Goal: Communication & Community: Ask a question

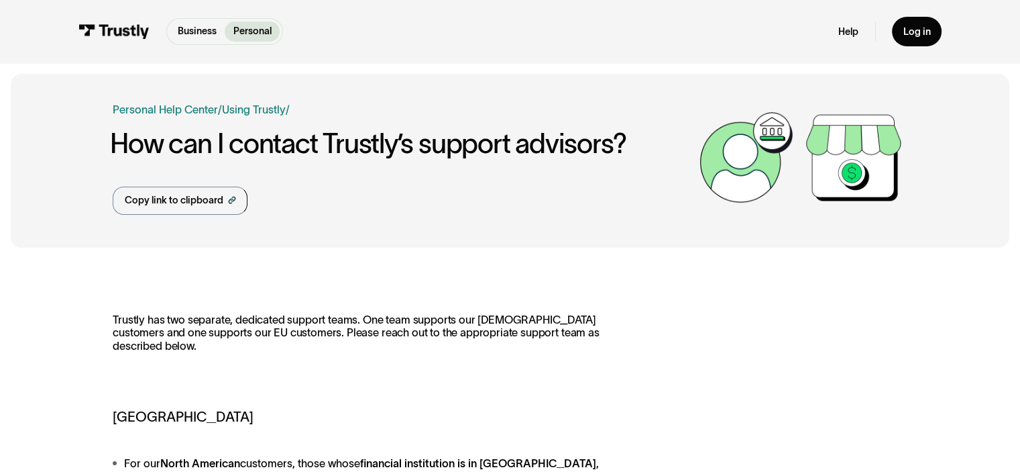
scroll to position [268, 0]
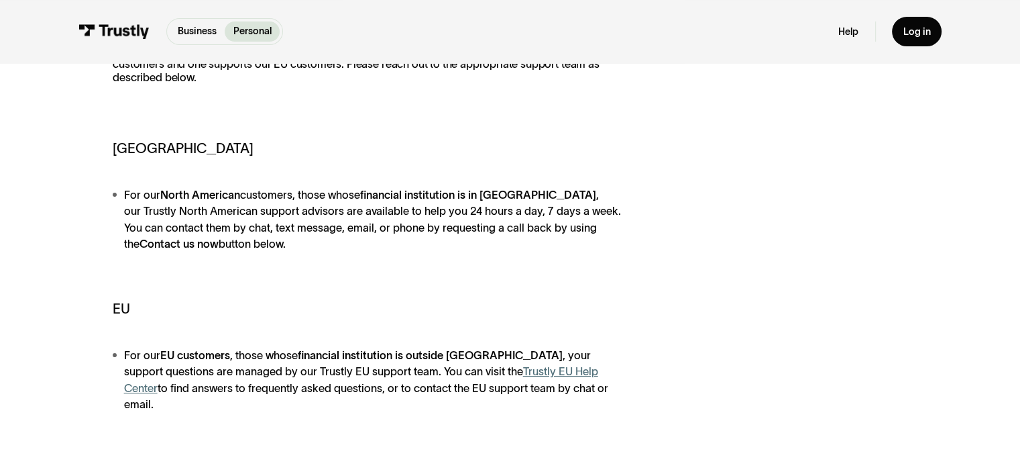
click at [219, 237] on strong "Contact us now" at bounding box center [179, 243] width 79 height 12
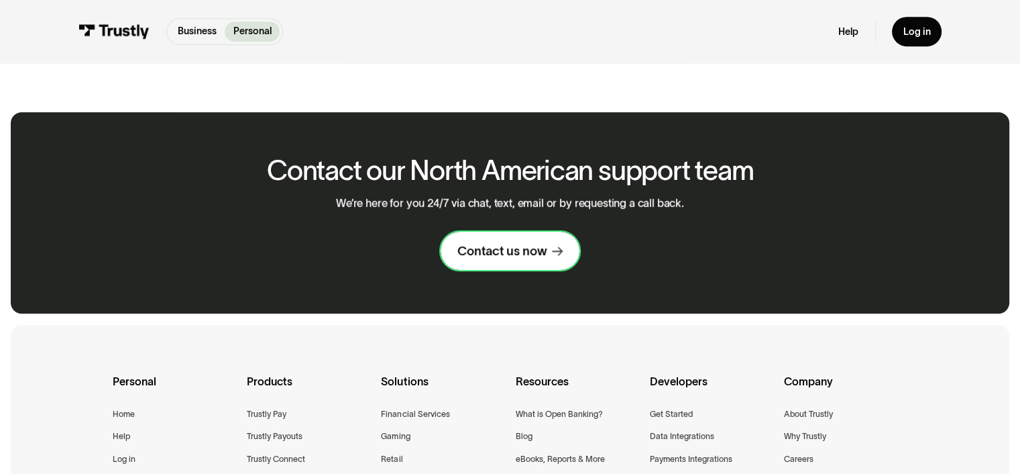
click at [513, 243] on div "Contact us now" at bounding box center [502, 251] width 89 height 16
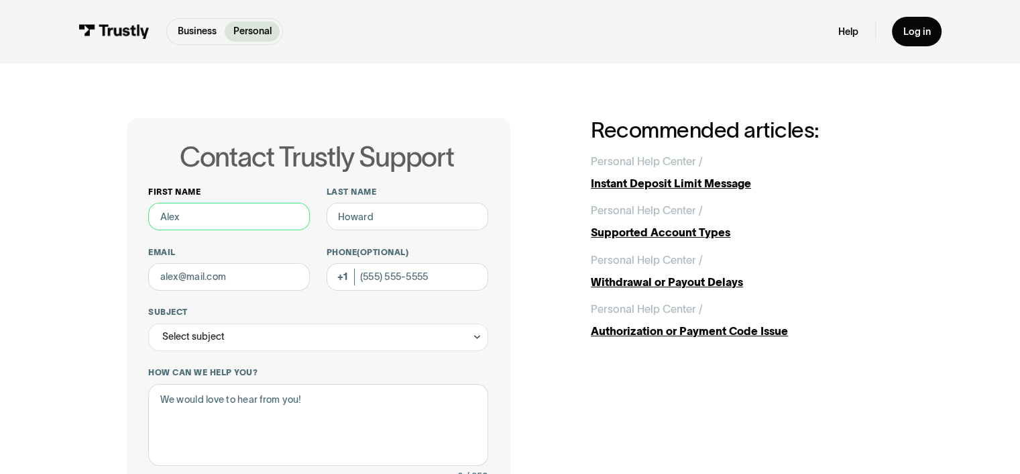
click at [250, 215] on input "First name" at bounding box center [229, 217] width 162 height 28
type input "Yuanjiu"
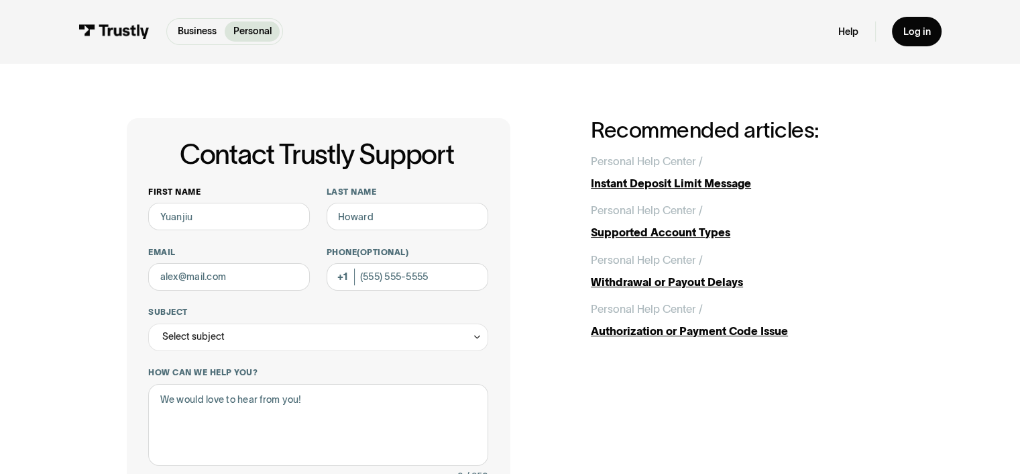
type input "Li"
type input "sdgj3468@yahoo.com"
type input "7657019560"
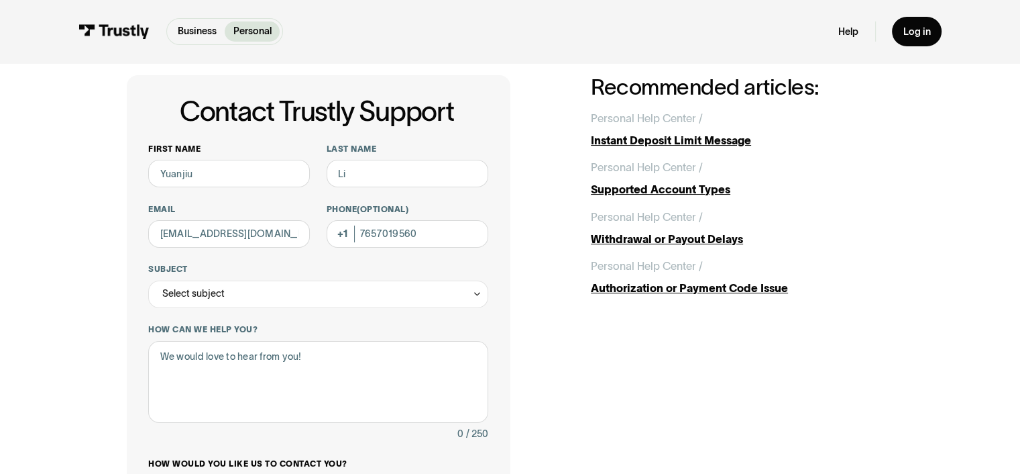
scroll to position [67, 0]
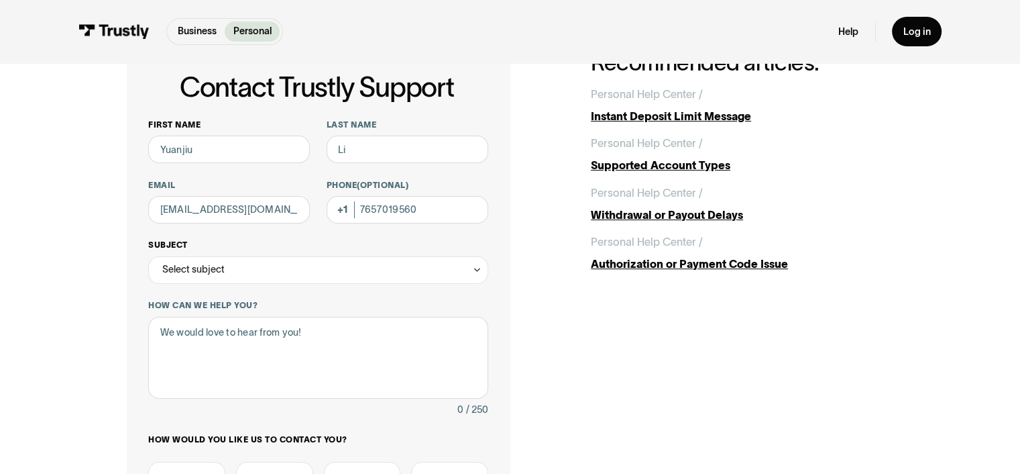
click at [299, 282] on div "Select subject" at bounding box center [317, 270] width 339 height 28
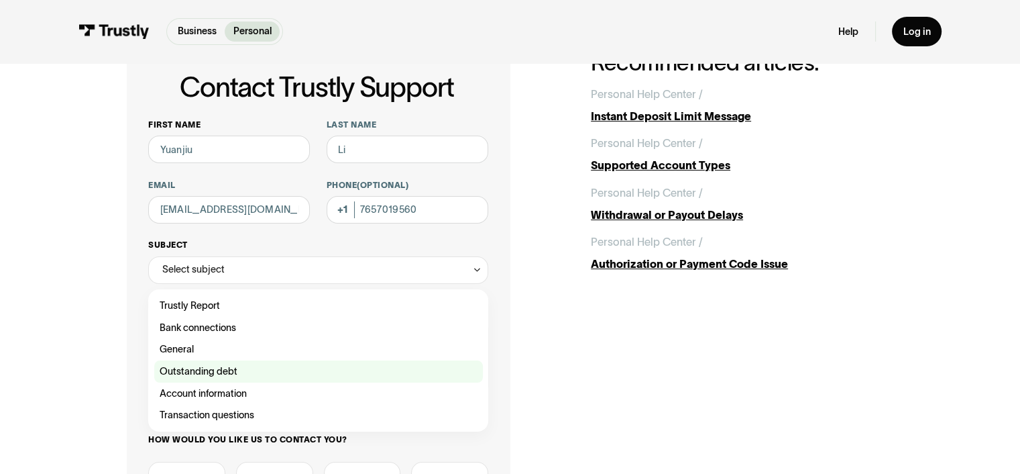
click at [225, 371] on div "Contact Trustly Support" at bounding box center [318, 371] width 329 height 22
type input "**********"
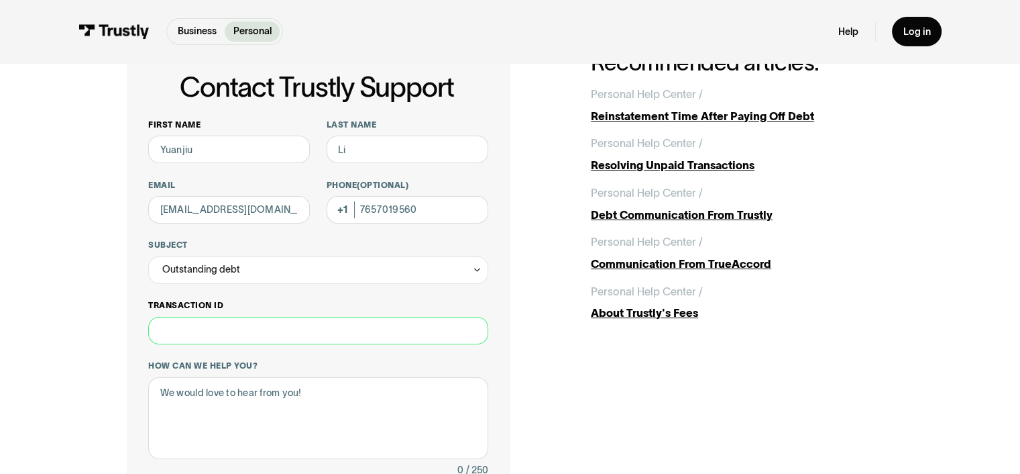
click at [252, 322] on input "Transaction ID" at bounding box center [317, 331] width 339 height 28
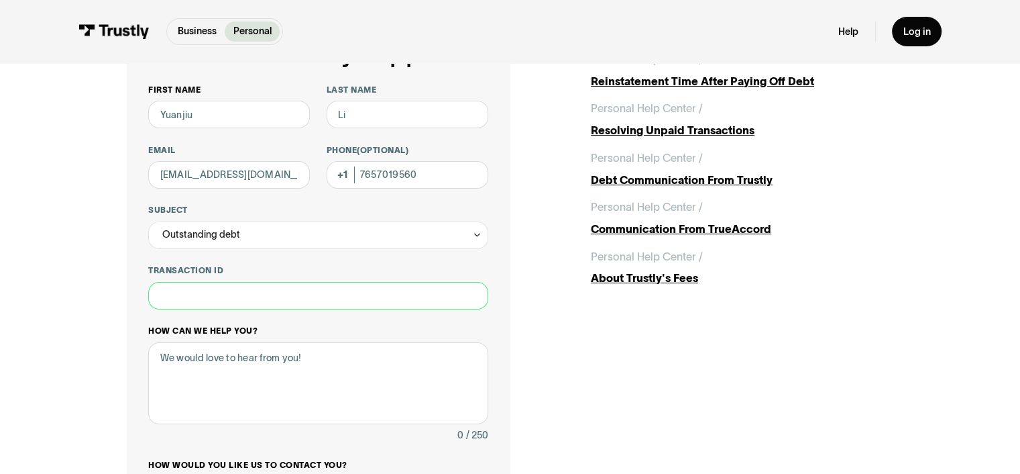
scroll to position [134, 0]
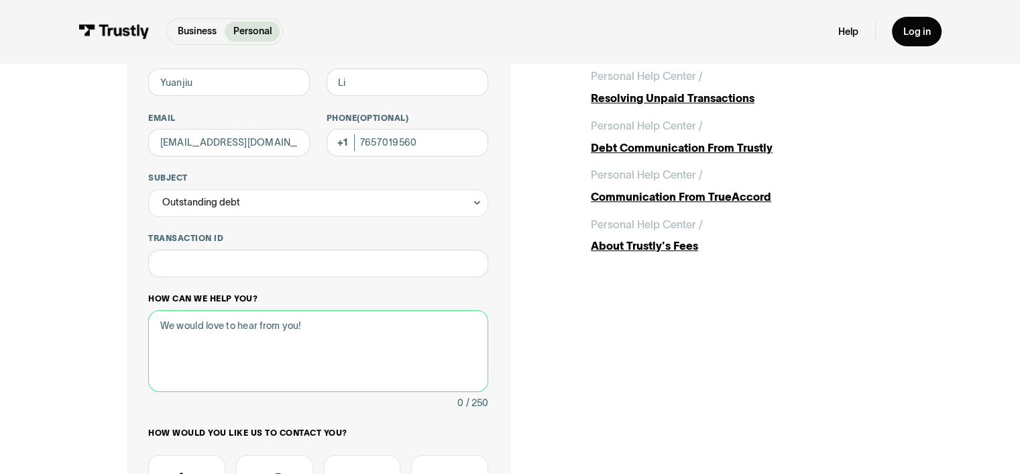
click at [295, 345] on textarea "How can we help you?" at bounding box center [317, 351] width 339 height 83
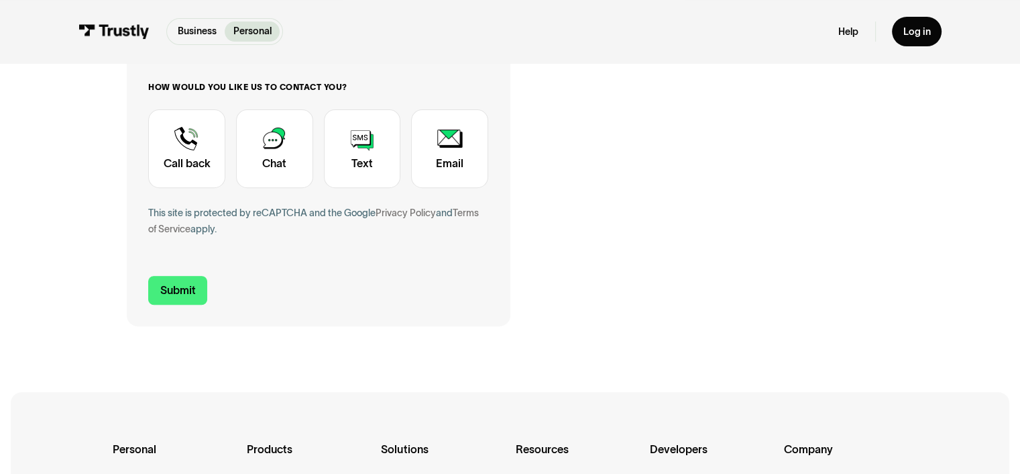
scroll to position [480, 0]
type textarea "Hello, I have an outstanding balance when using Trustly to deposit to Draftking…"
click at [185, 301] on input "Submit" at bounding box center [177, 289] width 59 height 29
click at [185, 290] on input "Submit" at bounding box center [177, 289] width 59 height 29
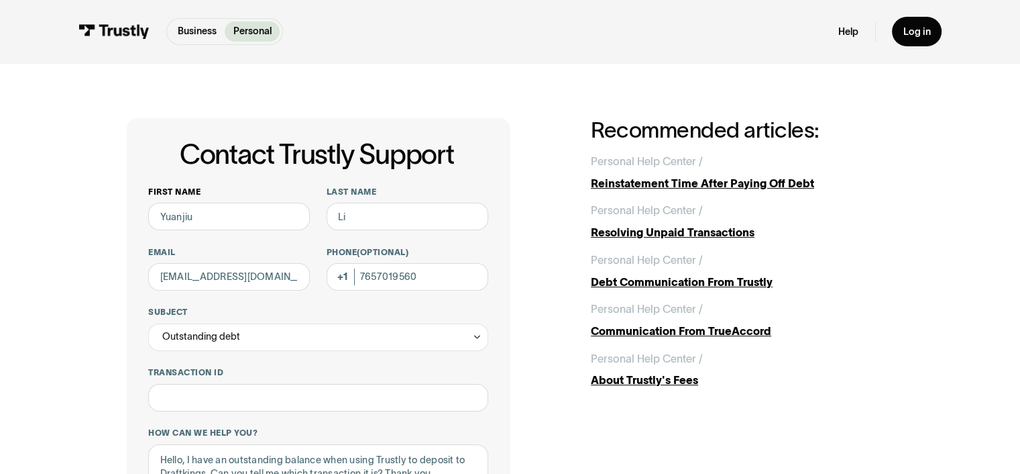
scroll to position [335, 0]
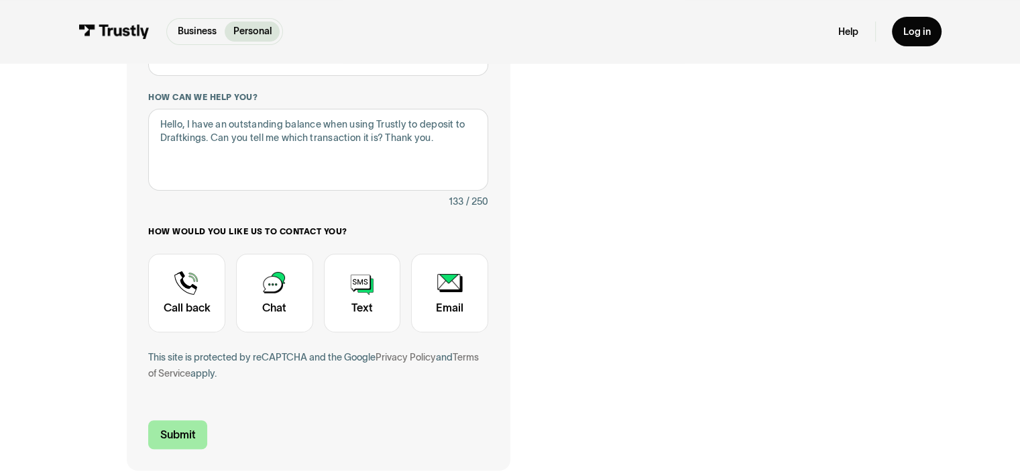
click at [172, 433] on input "Submit" at bounding box center [177, 434] width 59 height 29
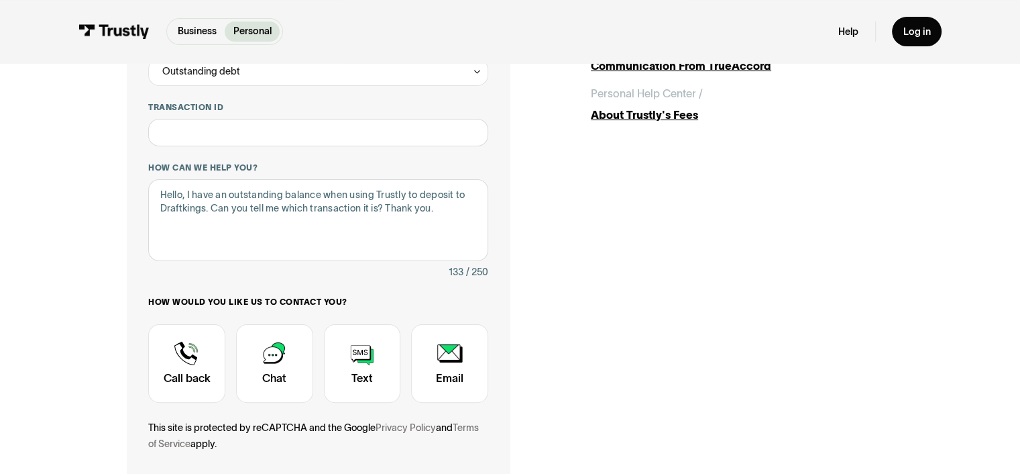
scroll to position [67, 0]
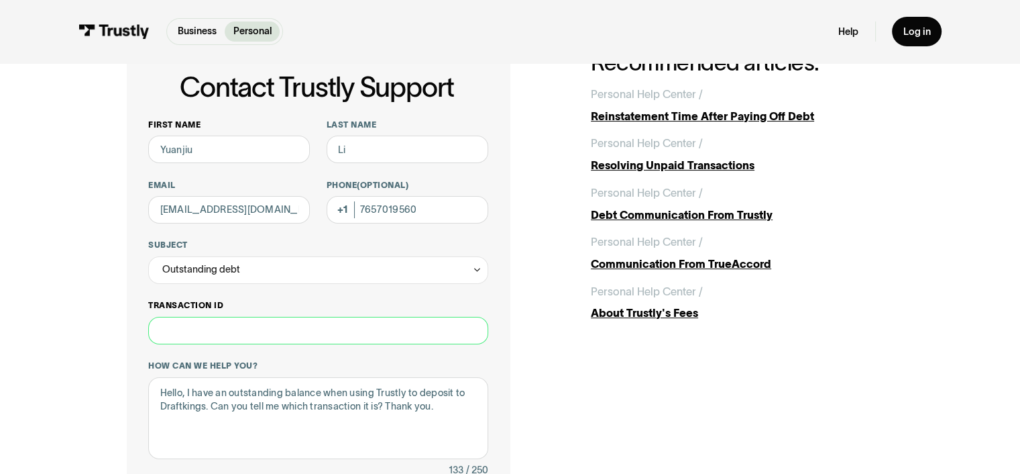
click at [225, 332] on input "Transaction ID" at bounding box center [317, 331] width 339 height 28
click at [268, 307] on label "Transaction ID" at bounding box center [317, 305] width 339 height 11
click at [268, 317] on input "Transaction ID" at bounding box center [317, 331] width 339 height 28
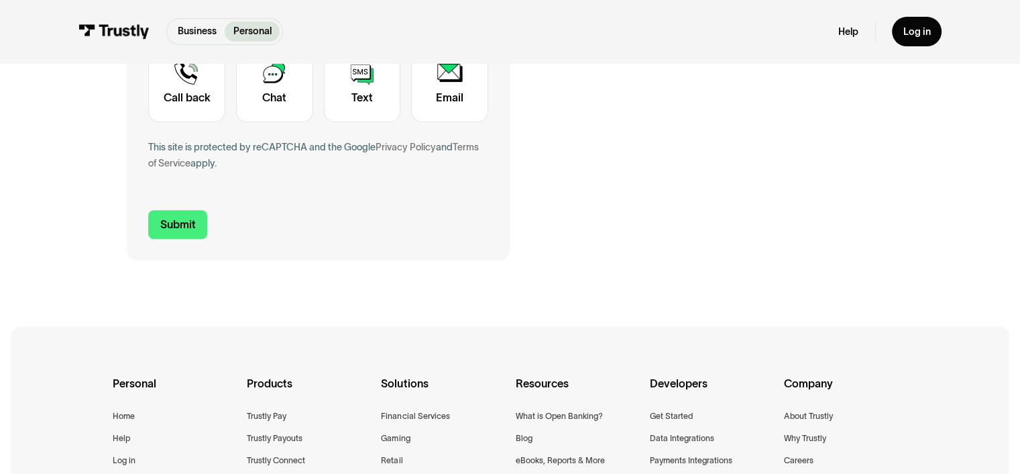
scroll to position [470, 0]
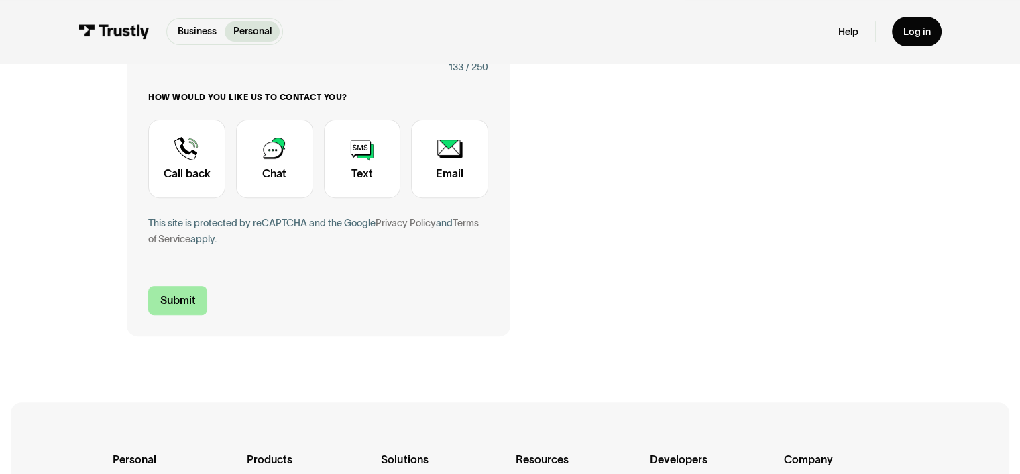
click at [177, 303] on input "Submit" at bounding box center [177, 300] width 59 height 29
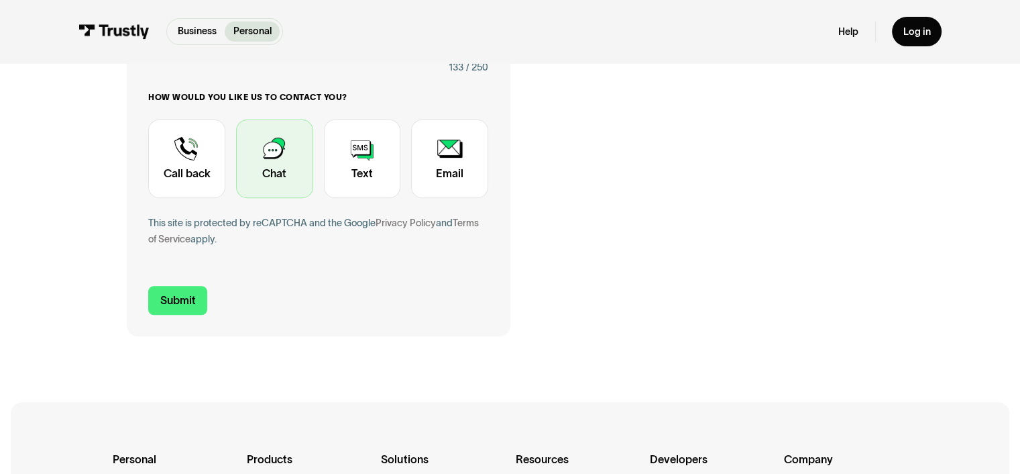
click at [259, 166] on div "Contact Trustly Support" at bounding box center [274, 158] width 77 height 79
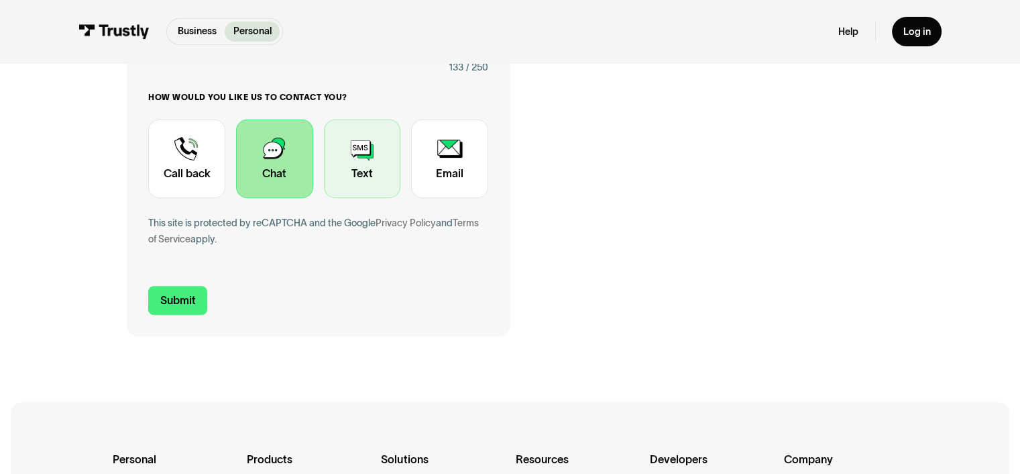
click at [345, 173] on div "Contact Trustly Support" at bounding box center [362, 158] width 77 height 79
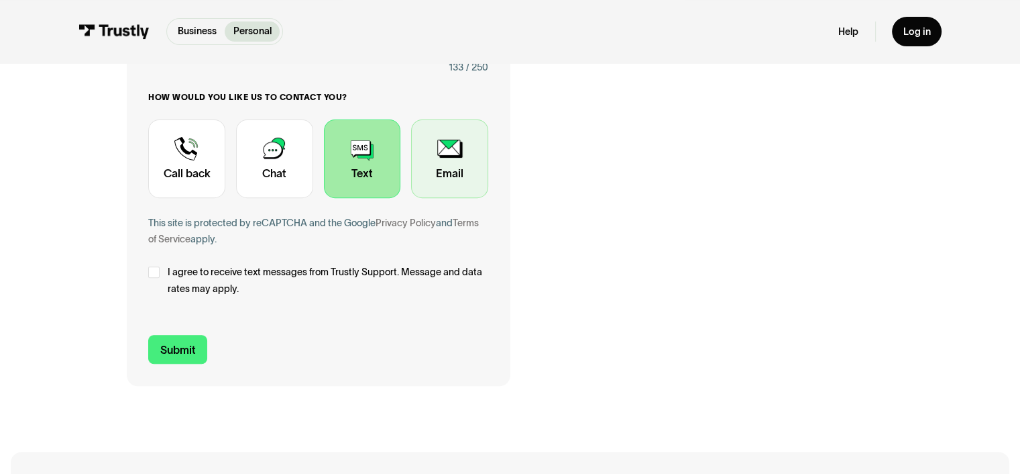
click at [443, 162] on div "Contact Trustly Support" at bounding box center [449, 158] width 77 height 79
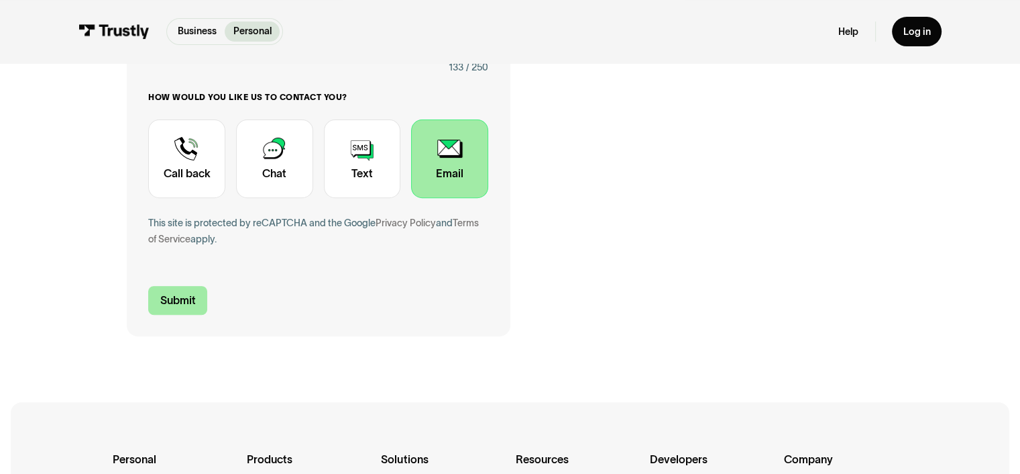
click at [191, 309] on input "Submit" at bounding box center [177, 300] width 59 height 29
type input "+17657019560"
